Goal: Navigation & Orientation: Find specific page/section

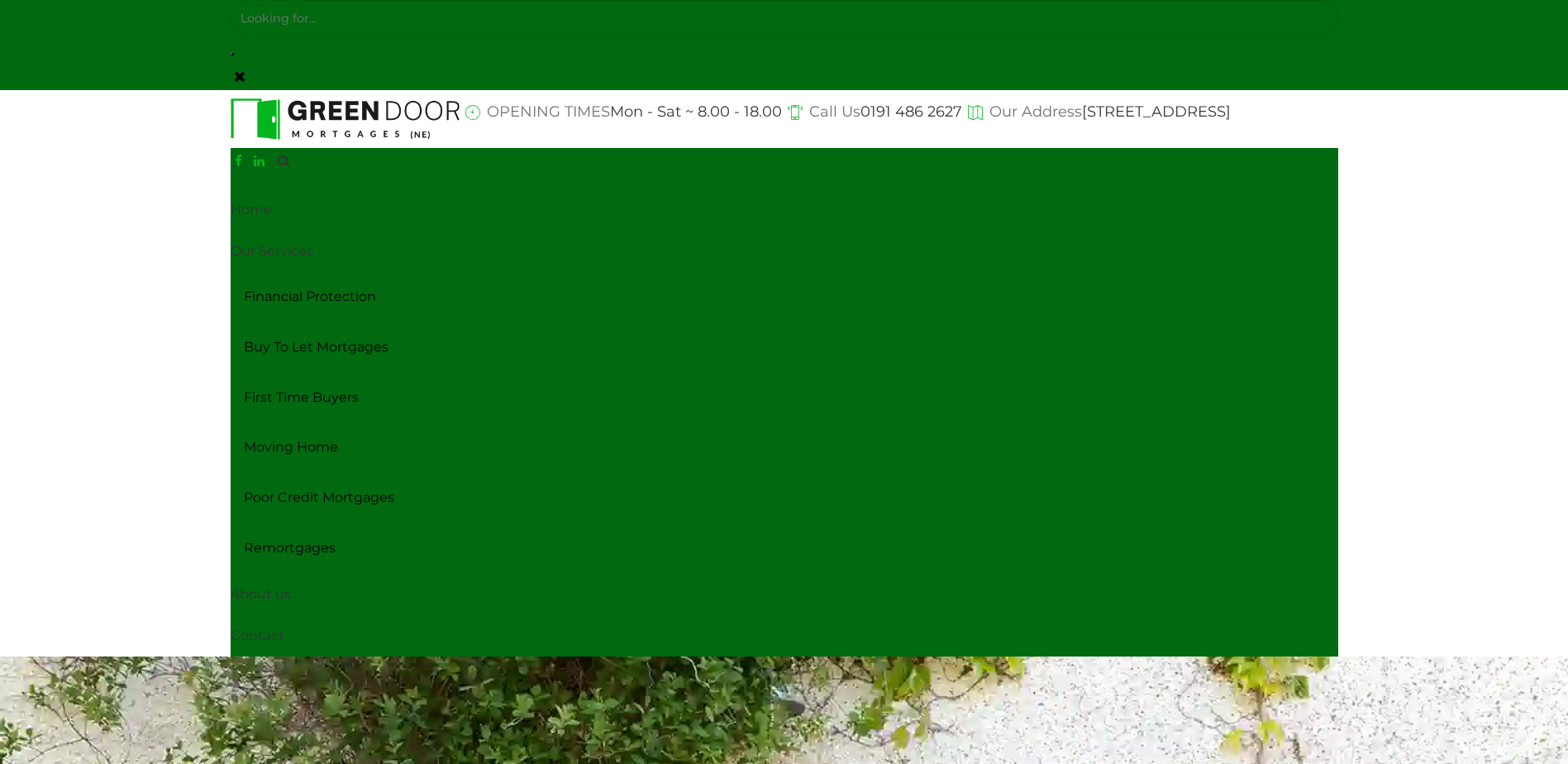
click at [214, 170] on header "OPENING TIMES Mon - Sat ~ 8.00 - 18.00 Call Us 0191 486 2627 Our Address 91 Wes…" at bounding box center [784, 374] width 1568 height 567
click at [241, 79] on link at bounding box center [239, 77] width 12 height 27
click at [130, 155] on header "OPENING TIMES Mon - Sat ~ 8.00 - 18.00 Call Us 0191 486 2627 Our Address 91 Wes…" at bounding box center [784, 374] width 1568 height 567
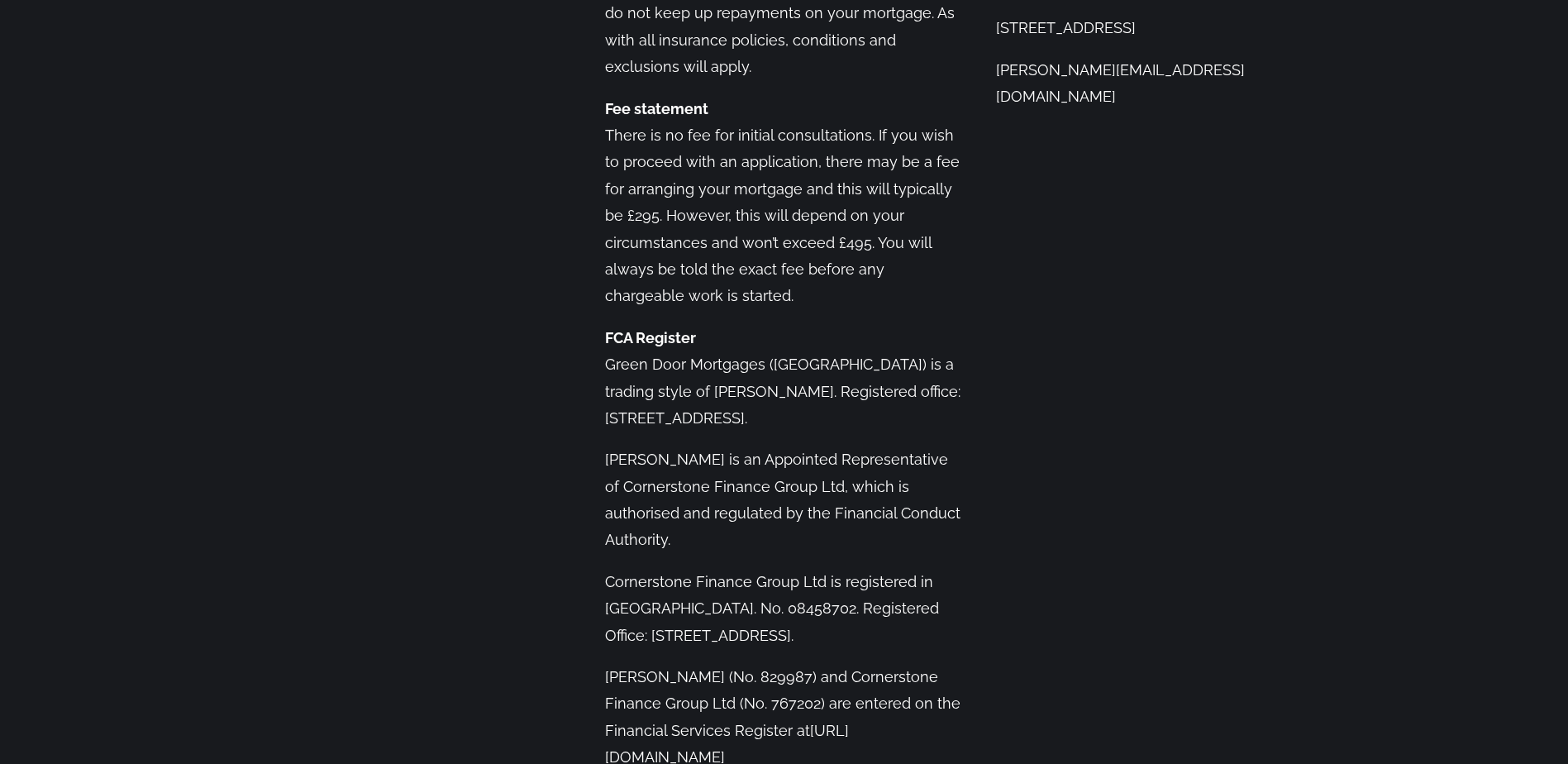
scroll to position [3086, 0]
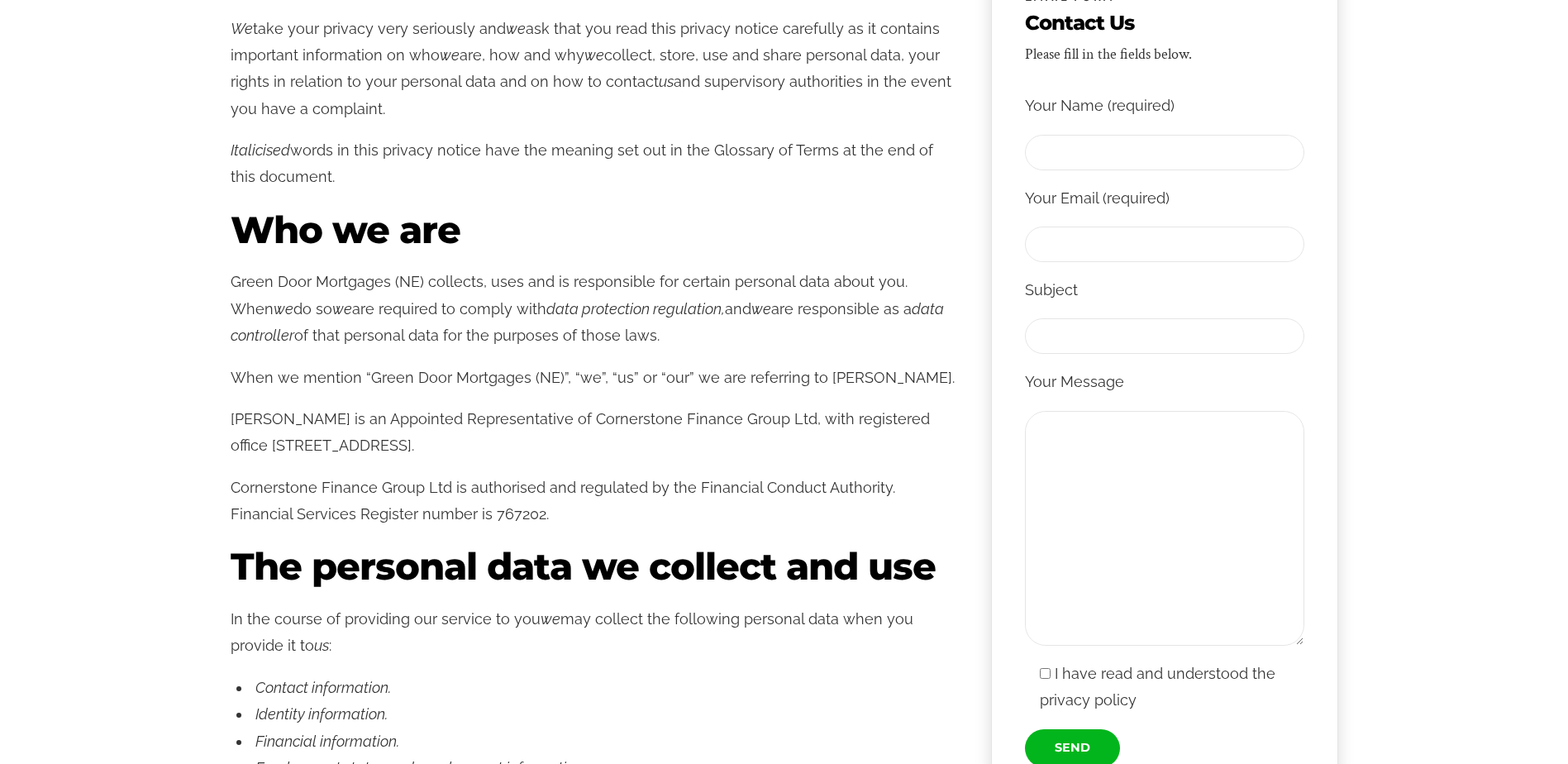
scroll to position [573, 0]
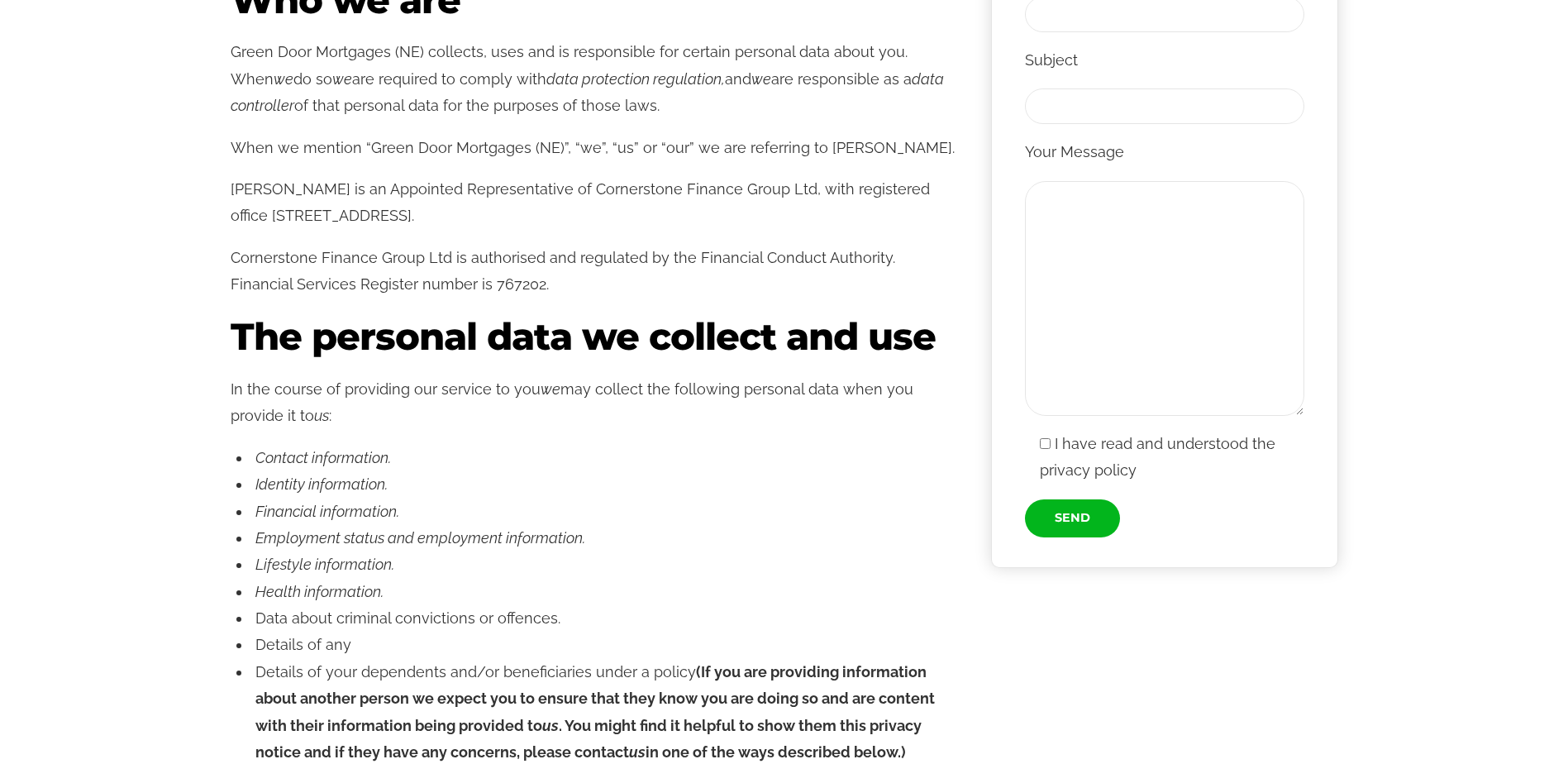
click at [828, 358] on h1 "The personal data we collect and use" at bounding box center [595, 336] width 727 height 49
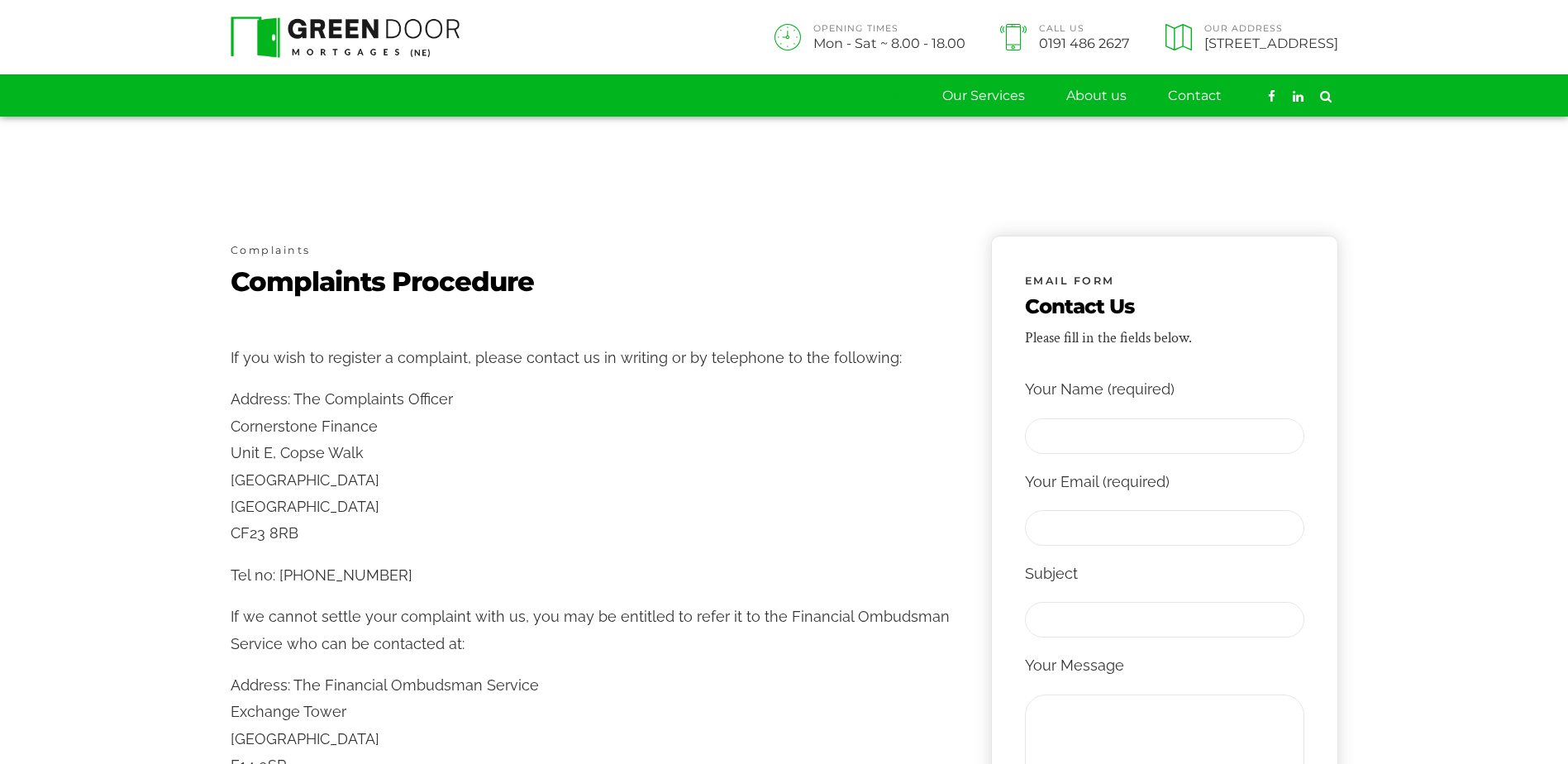
click at [868, 89] on link "Home" at bounding box center [880, 96] width 42 height 42
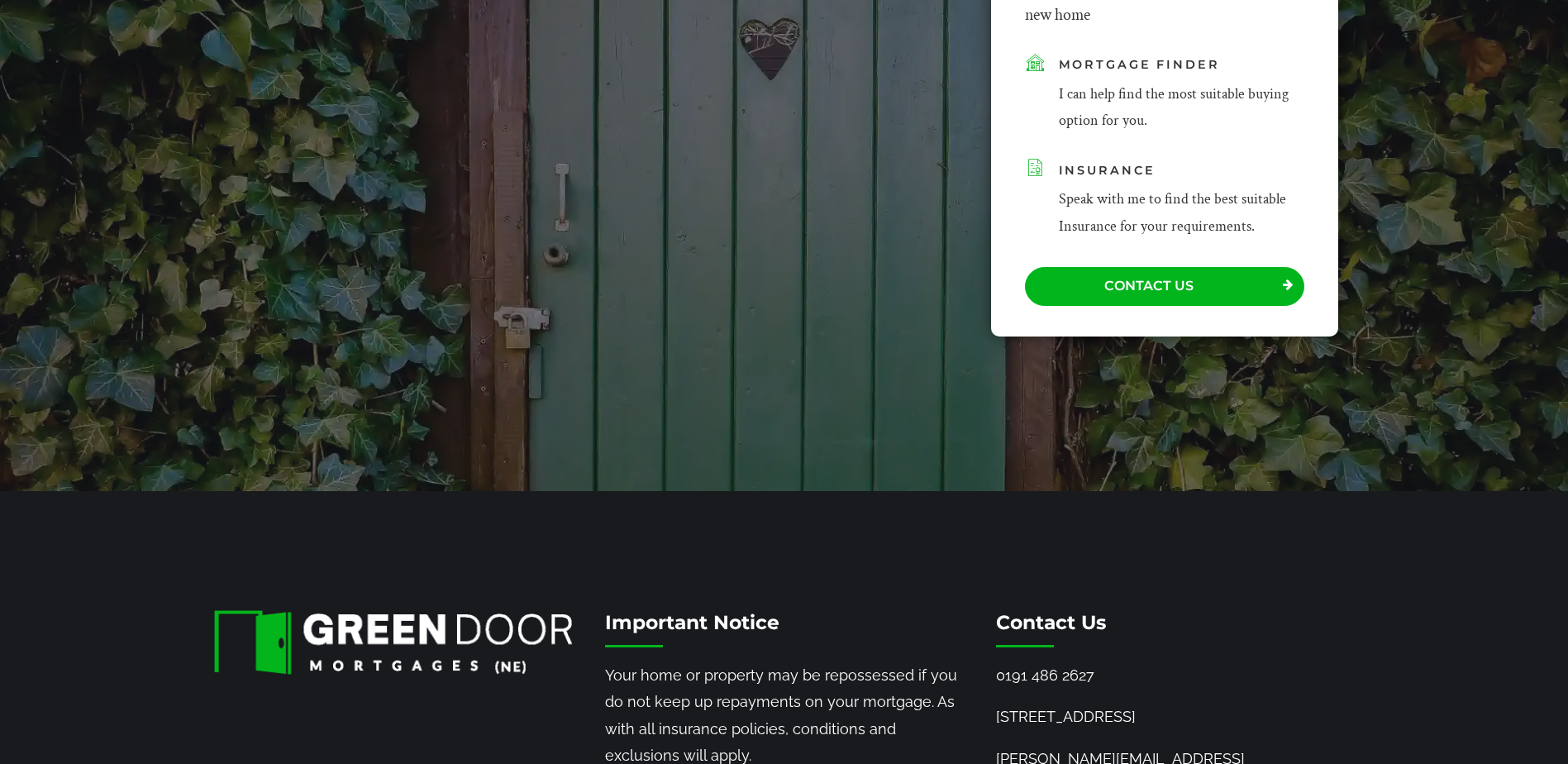
scroll to position [2094, 0]
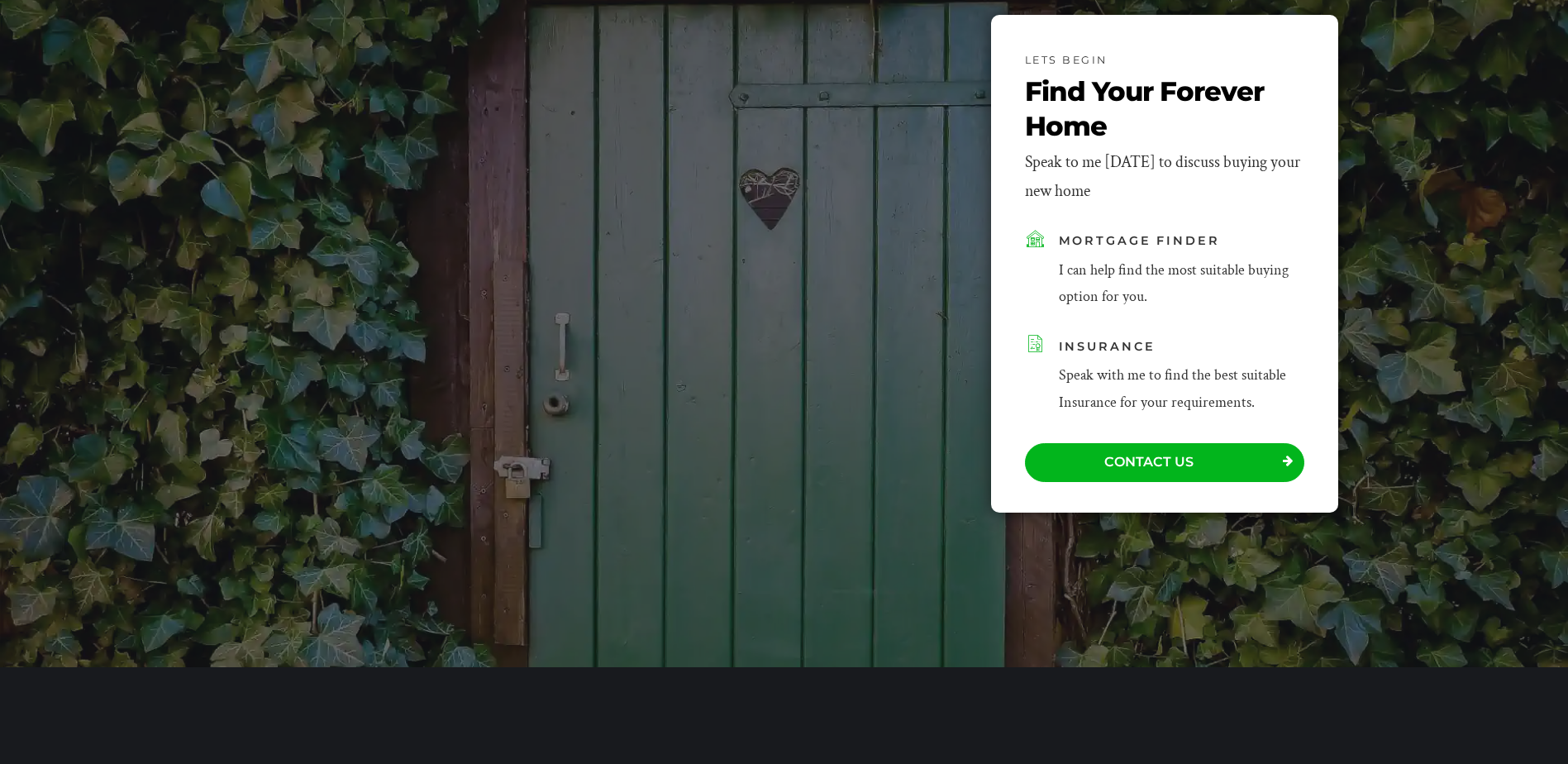
click at [802, 452] on div "My Experience, Skills & Expertise. Your Savings. No matter if this is your Firs…" at bounding box center [784, 312] width 1141 height 593
